Goal: Check status: Check status

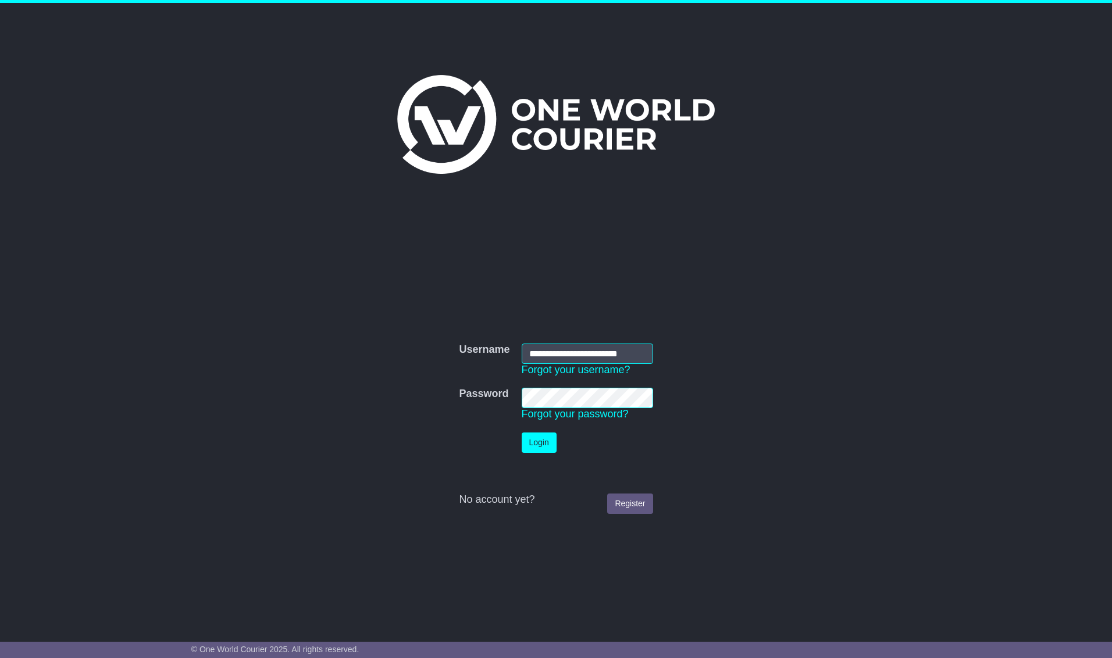
click at [542, 447] on button "Login" at bounding box center [538, 443] width 35 height 20
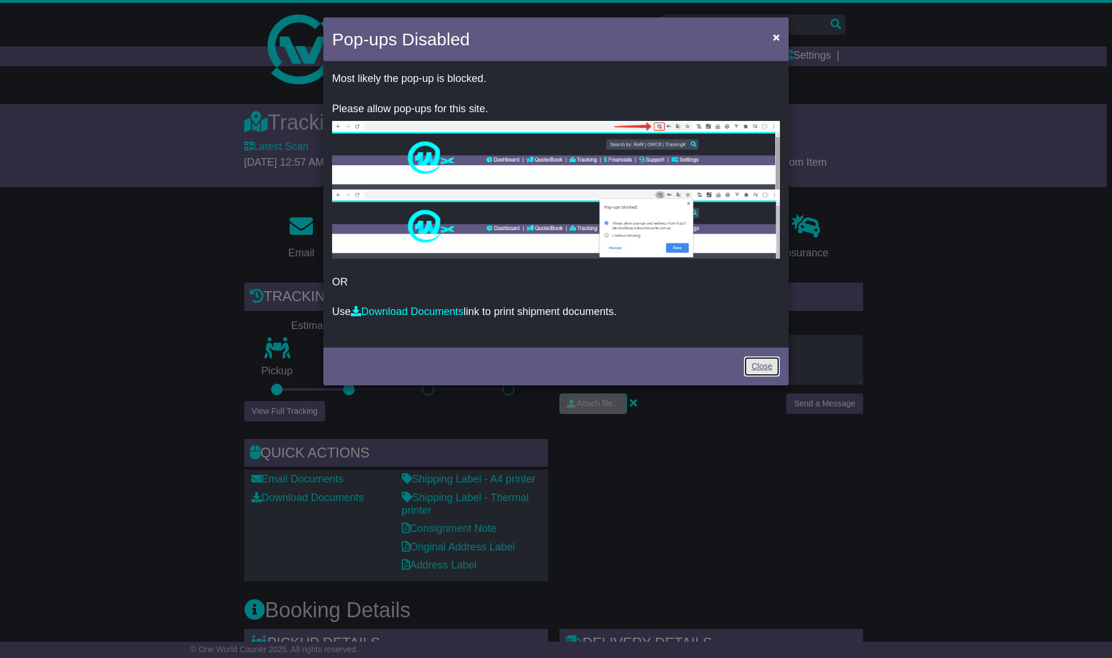
click at [759, 367] on link "Close" at bounding box center [762, 366] width 36 height 20
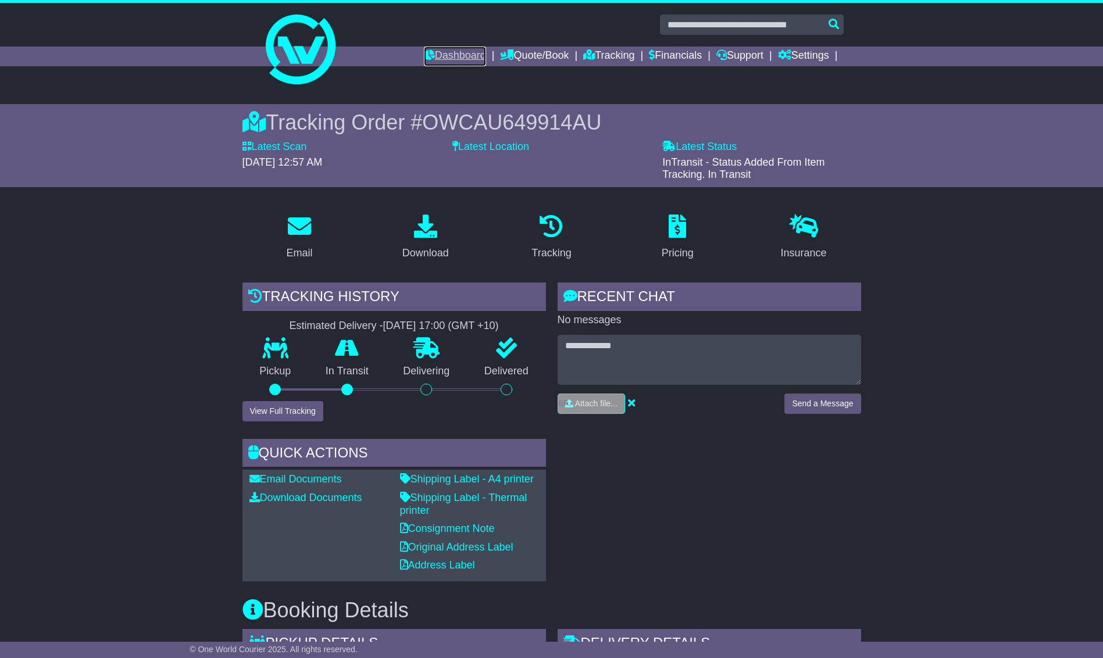
click at [462, 58] on link "Dashboard" at bounding box center [455, 57] width 62 height 20
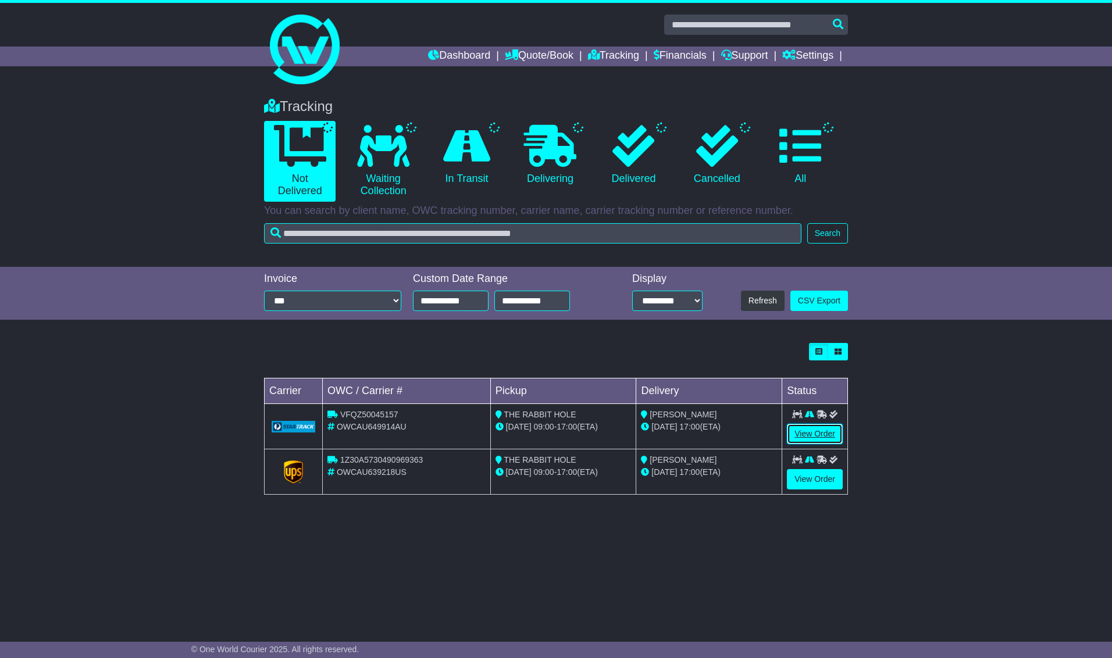
click at [814, 434] on link "View Order" at bounding box center [815, 434] width 56 height 20
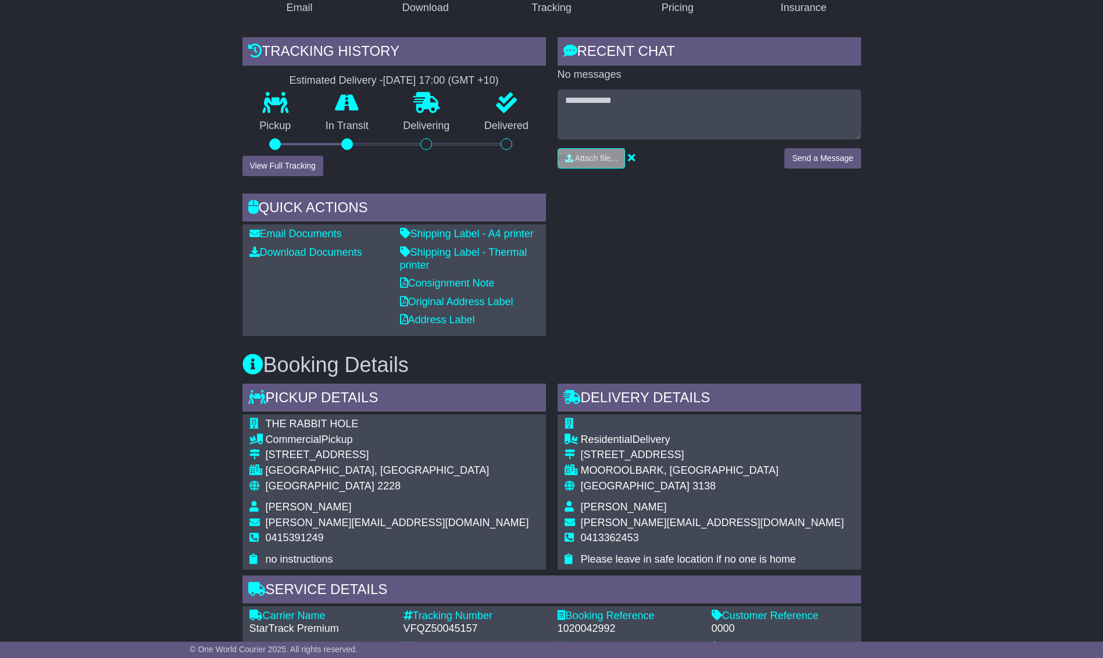
scroll to position [206, 0]
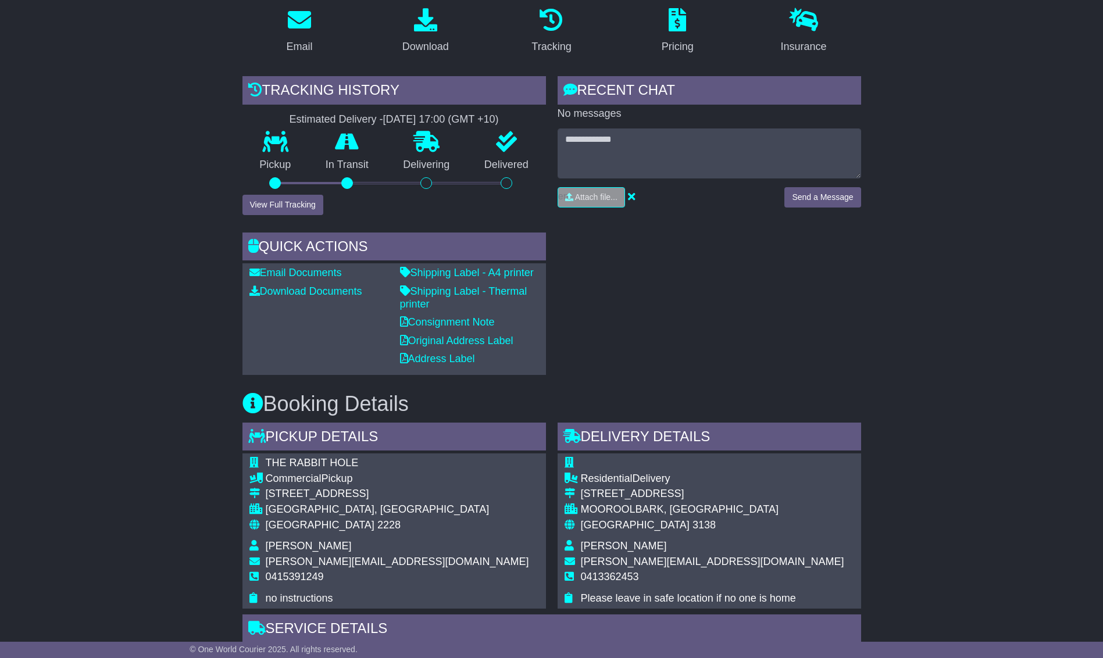
click at [259, 216] on div "Tracking history Estimated Delivery - [DATE] 17:00 (GMT +10) Pickup In Transit …" at bounding box center [394, 225] width 315 height 299
click at [265, 203] on button "View Full Tracking" at bounding box center [282, 205] width 81 height 20
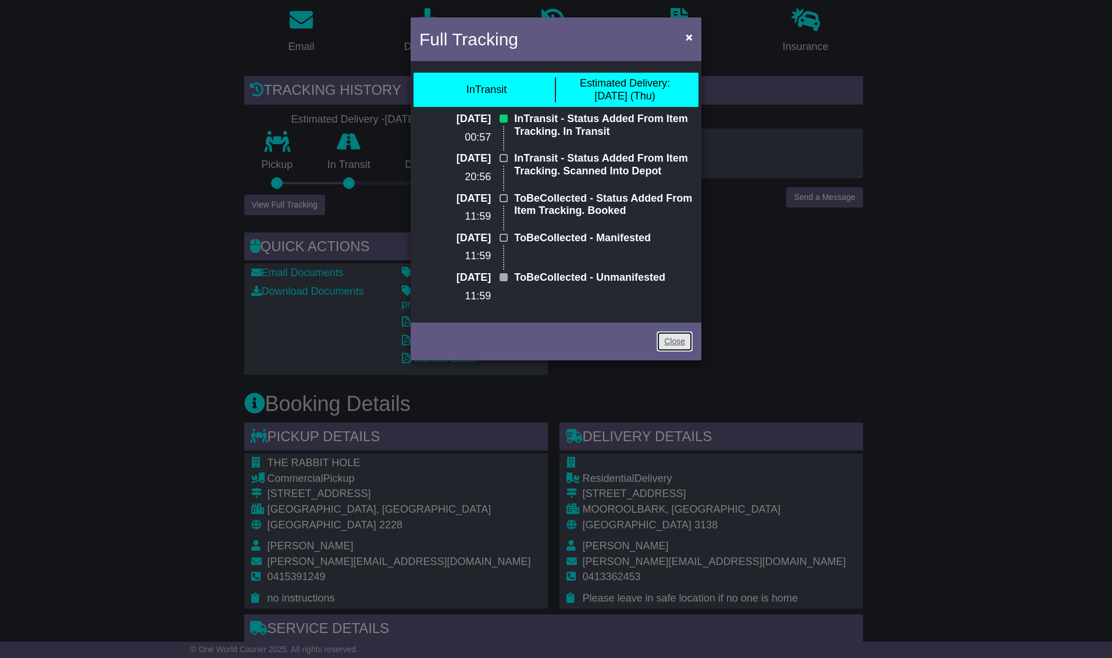
click at [674, 339] on link "Close" at bounding box center [674, 341] width 36 height 20
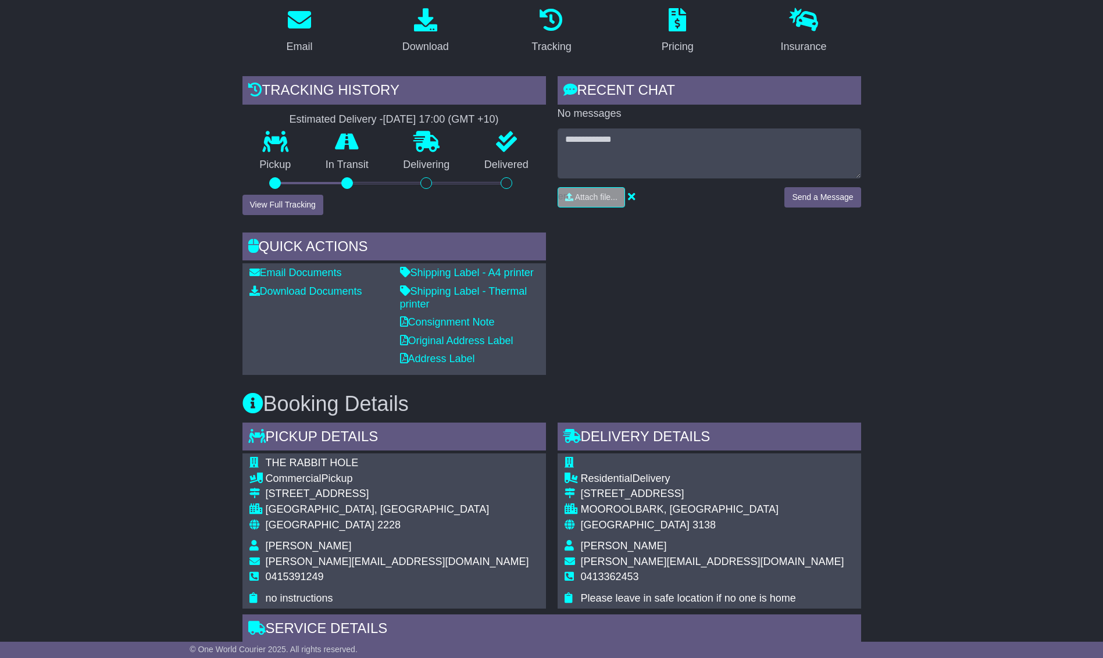
click at [842, 335] on div "RECENT CHAT Loading... No messages Attach file..." at bounding box center [709, 225] width 315 height 299
